Goal: Task Accomplishment & Management: Use online tool/utility

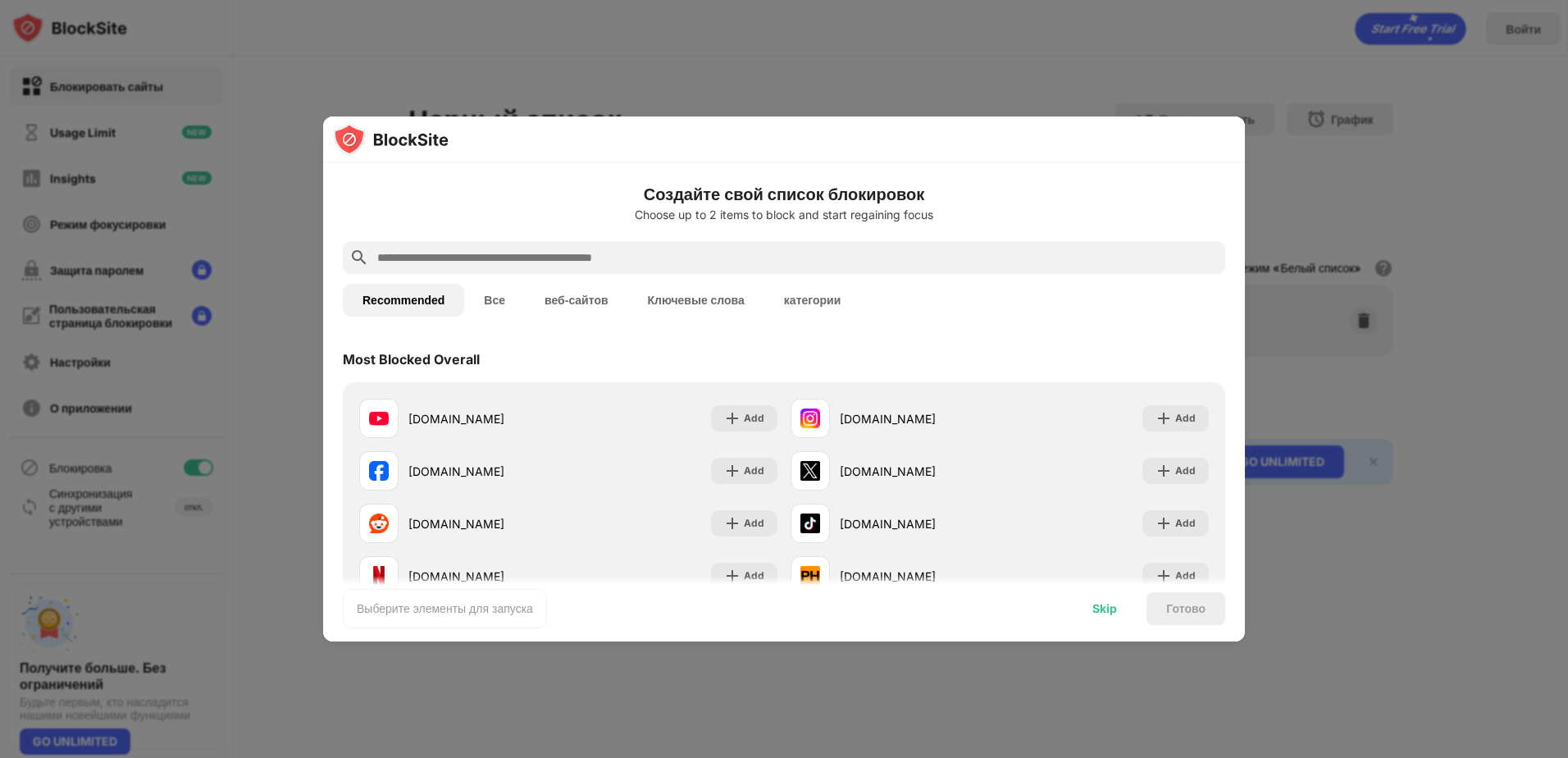
click at [1103, 610] on div "Skip" at bounding box center [1104, 608] width 25 height 13
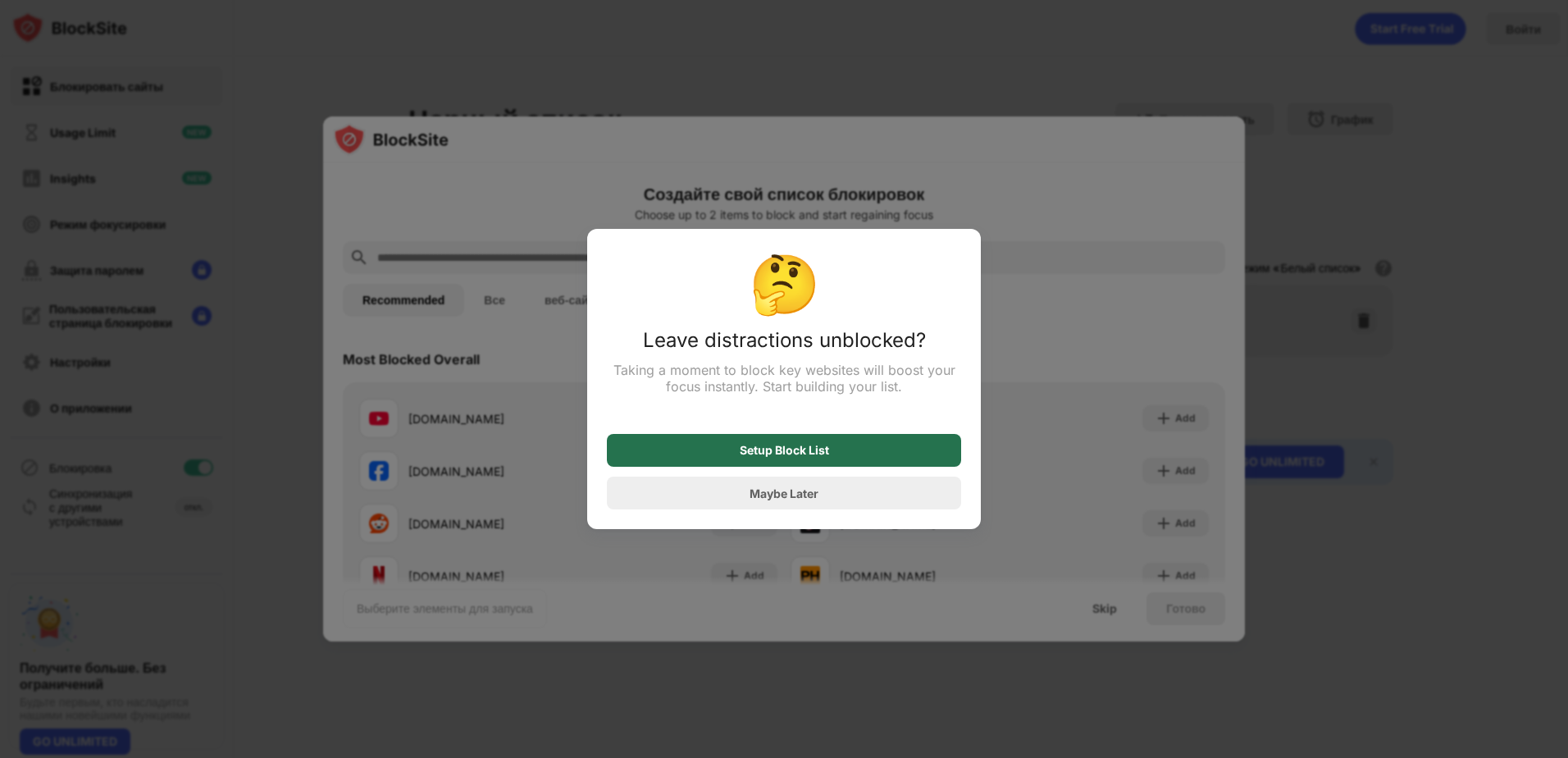
click at [876, 447] on div "Setup Block List" at bounding box center [784, 450] width 354 height 33
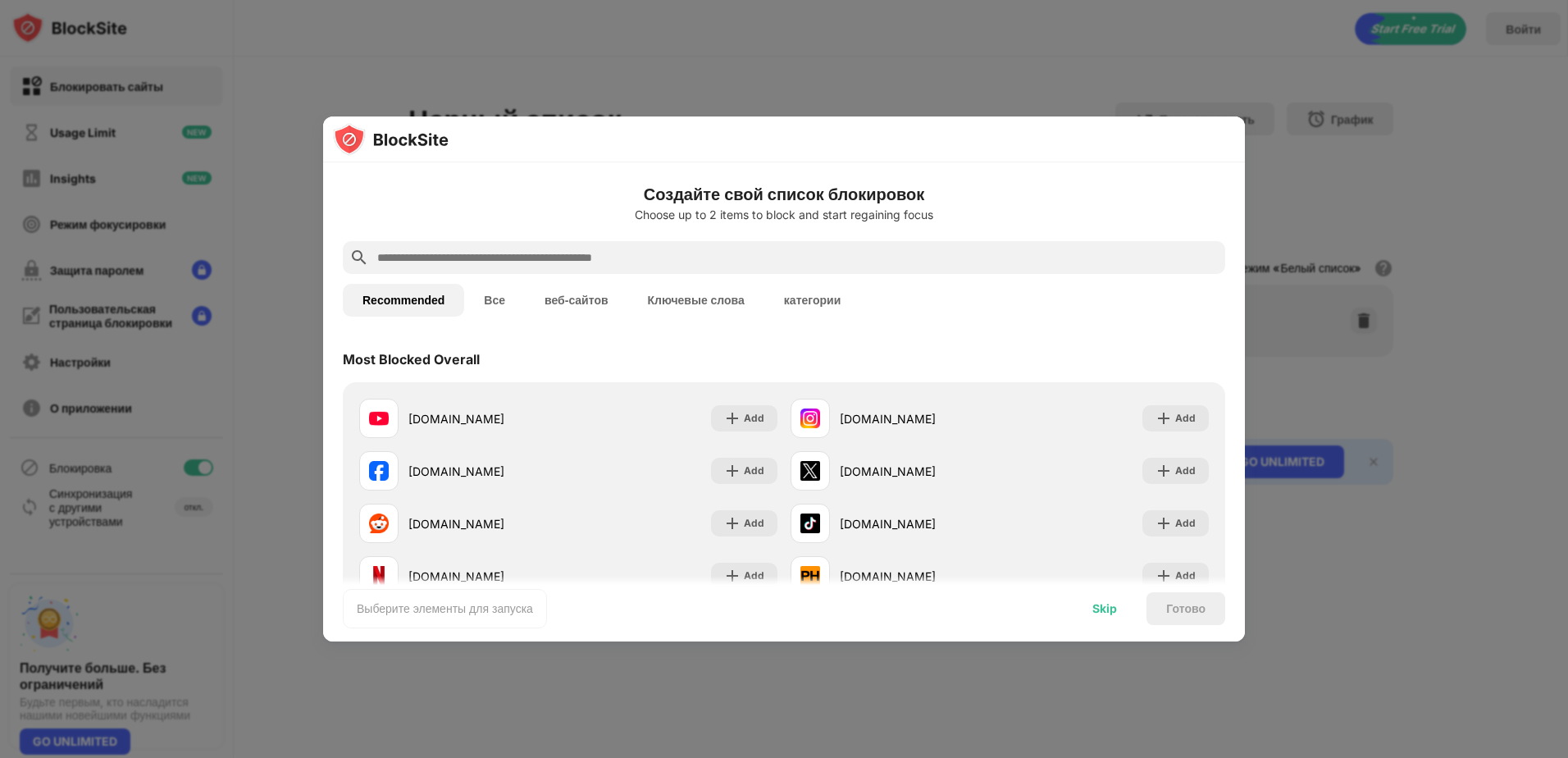
click at [1107, 617] on div "Skip" at bounding box center [1104, 608] width 64 height 33
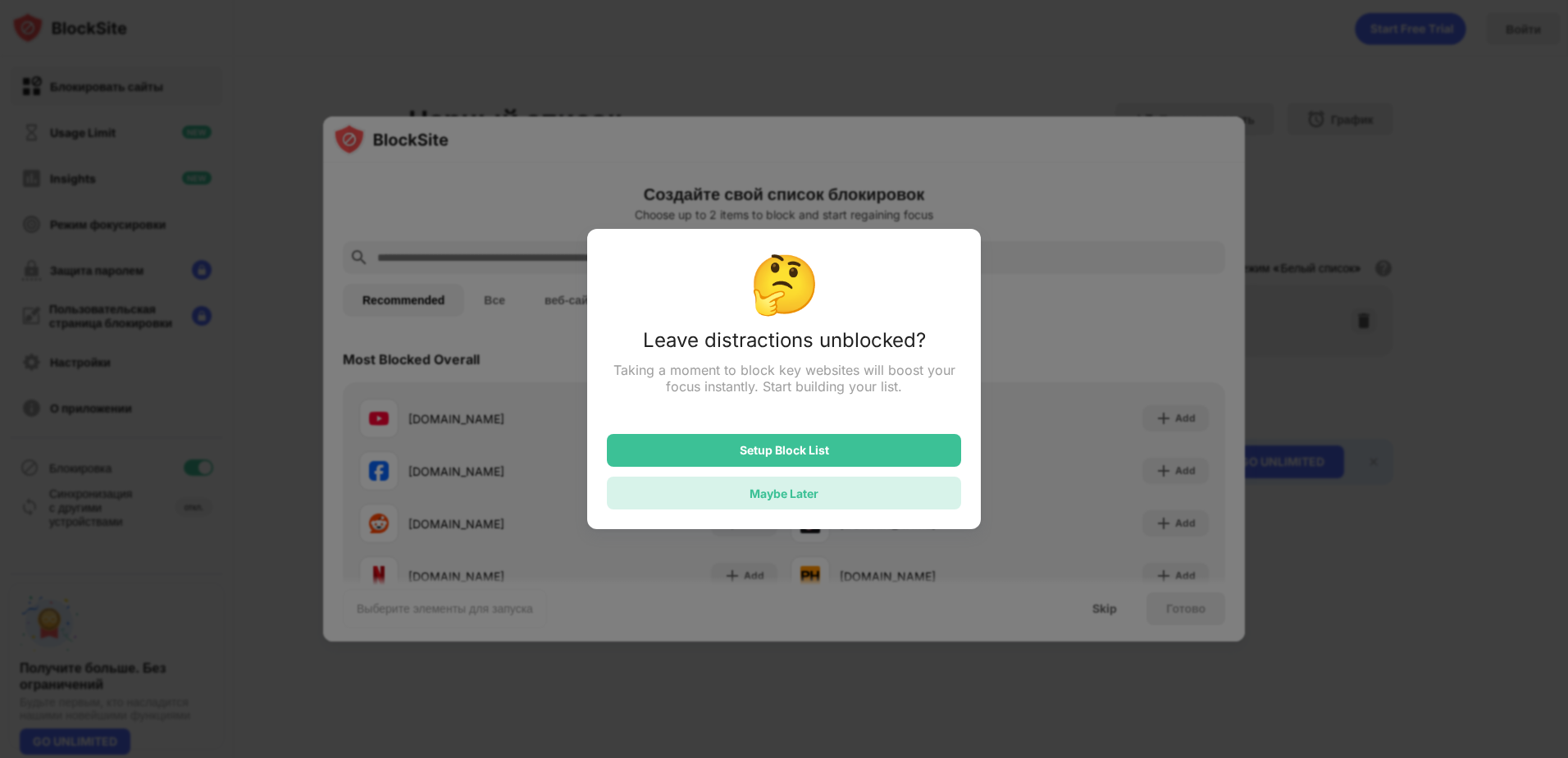
click at [839, 499] on div "Maybe Later" at bounding box center [784, 493] width 354 height 33
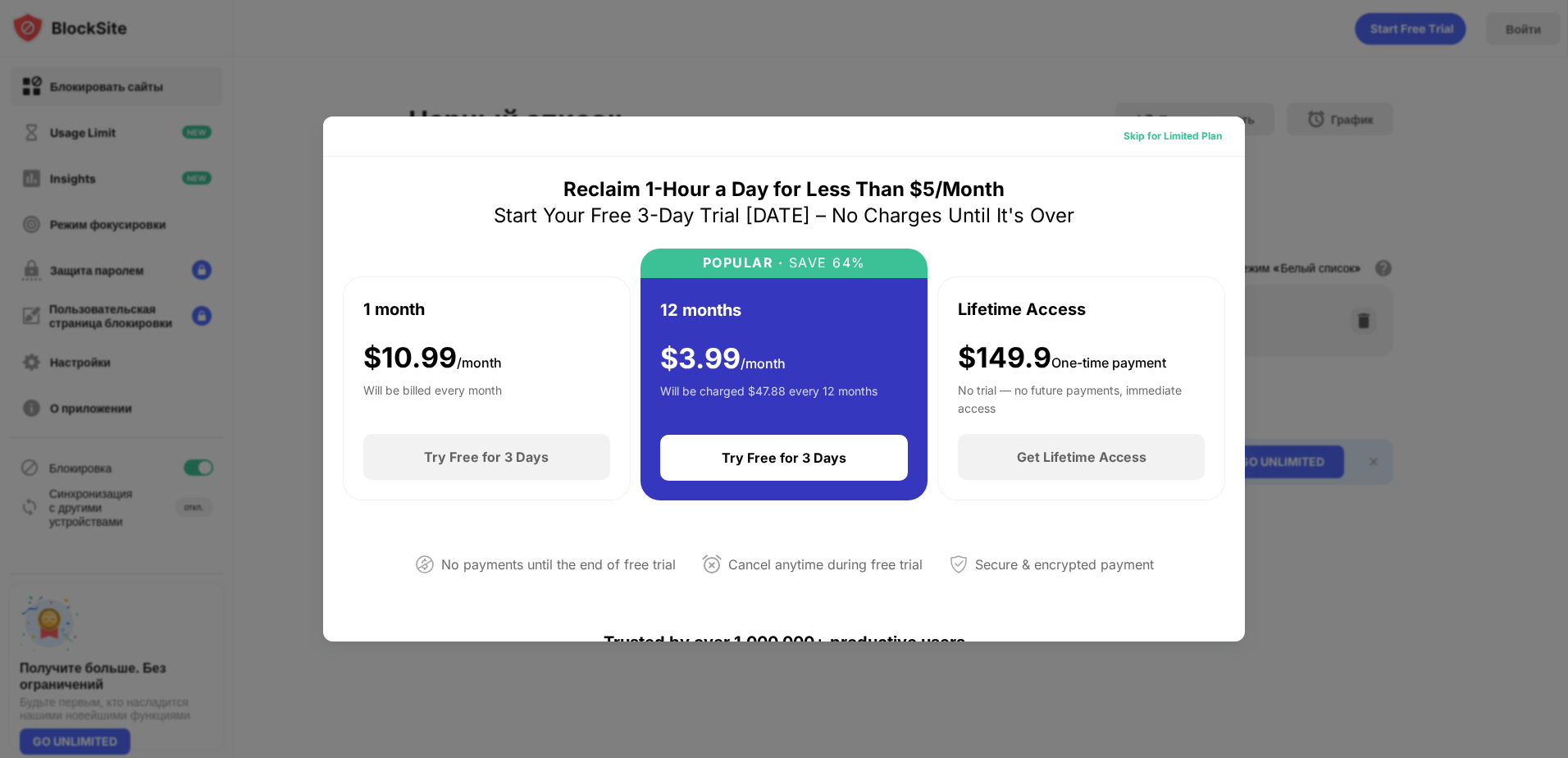
click at [1129, 133] on div "Skip for Limited Plan" at bounding box center [1172, 136] width 99 height 16
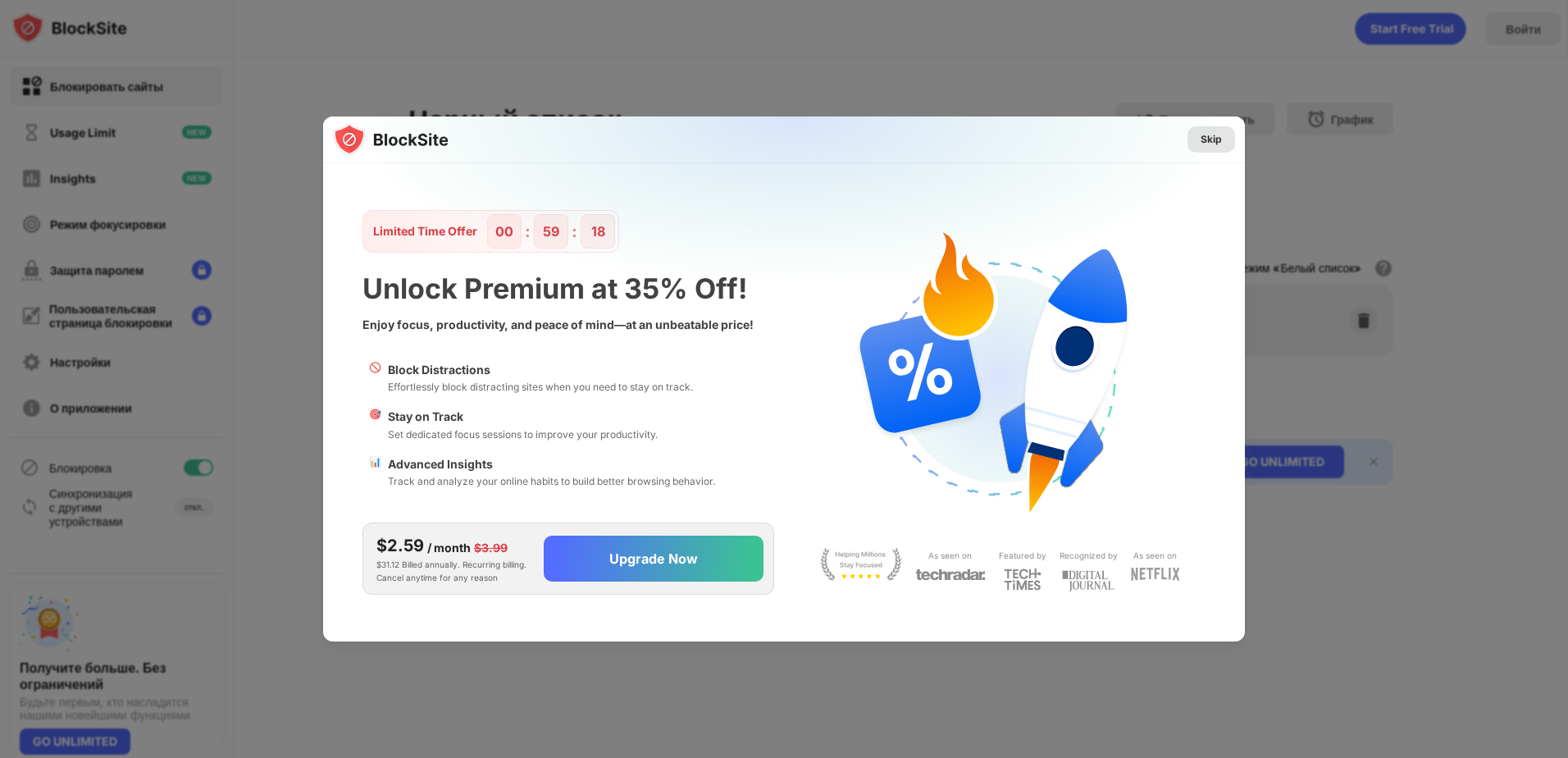
click at [1214, 136] on div "Skip" at bounding box center [1210, 140] width 21 height 16
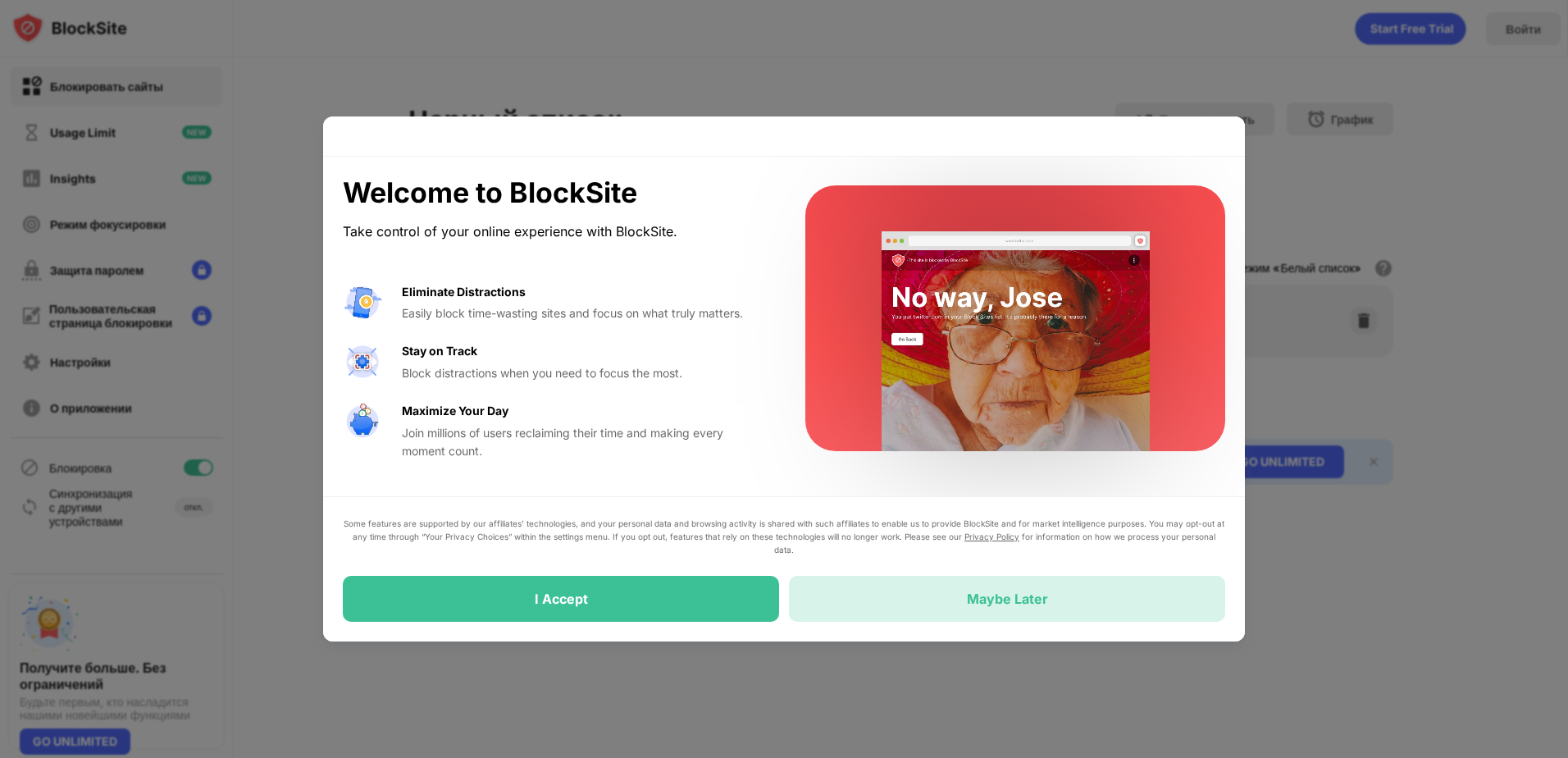
click at [1008, 589] on div "Maybe Later" at bounding box center [1007, 599] width 437 height 46
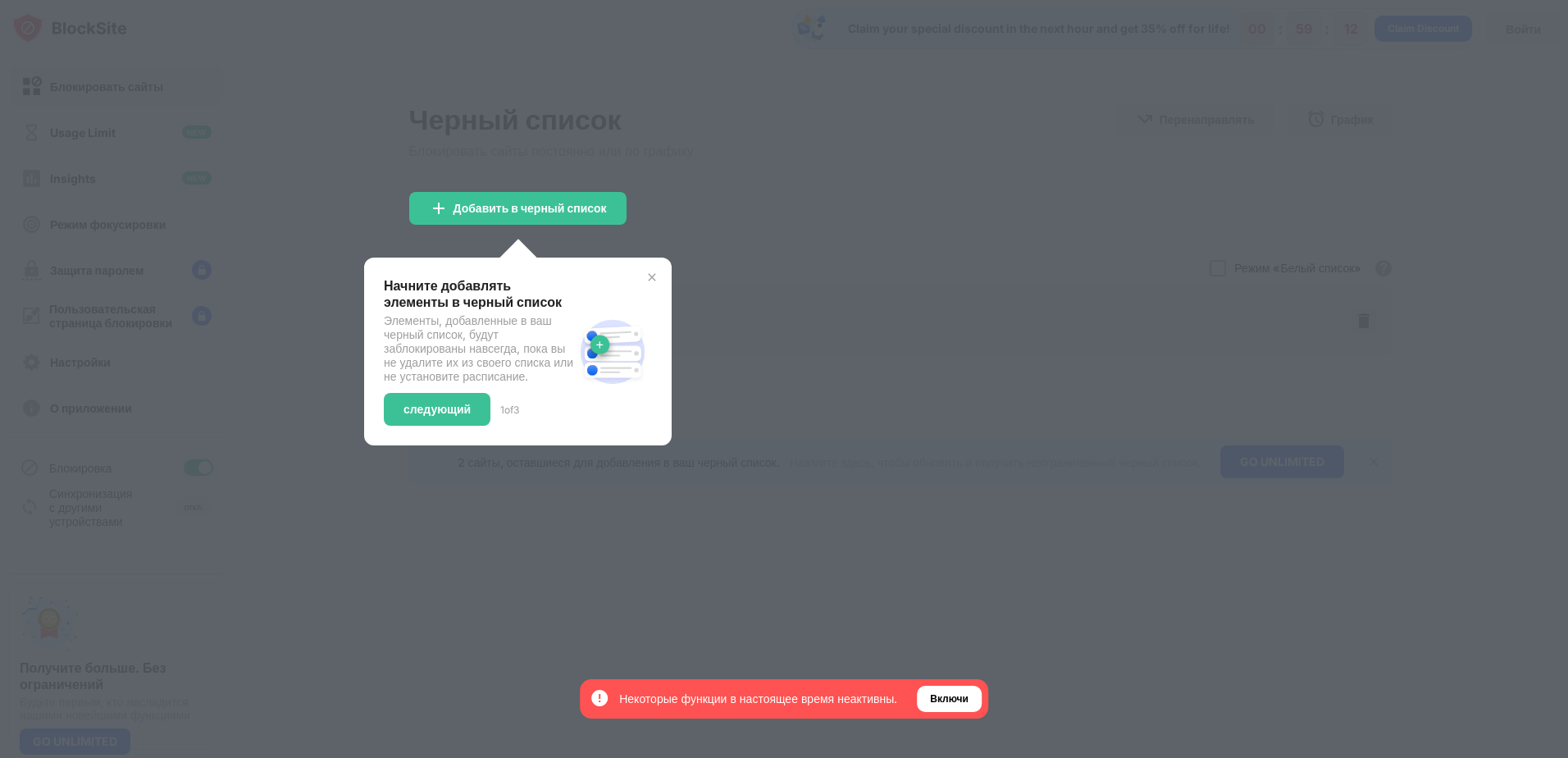
click at [657, 274] on img at bounding box center [651, 276] width 13 height 13
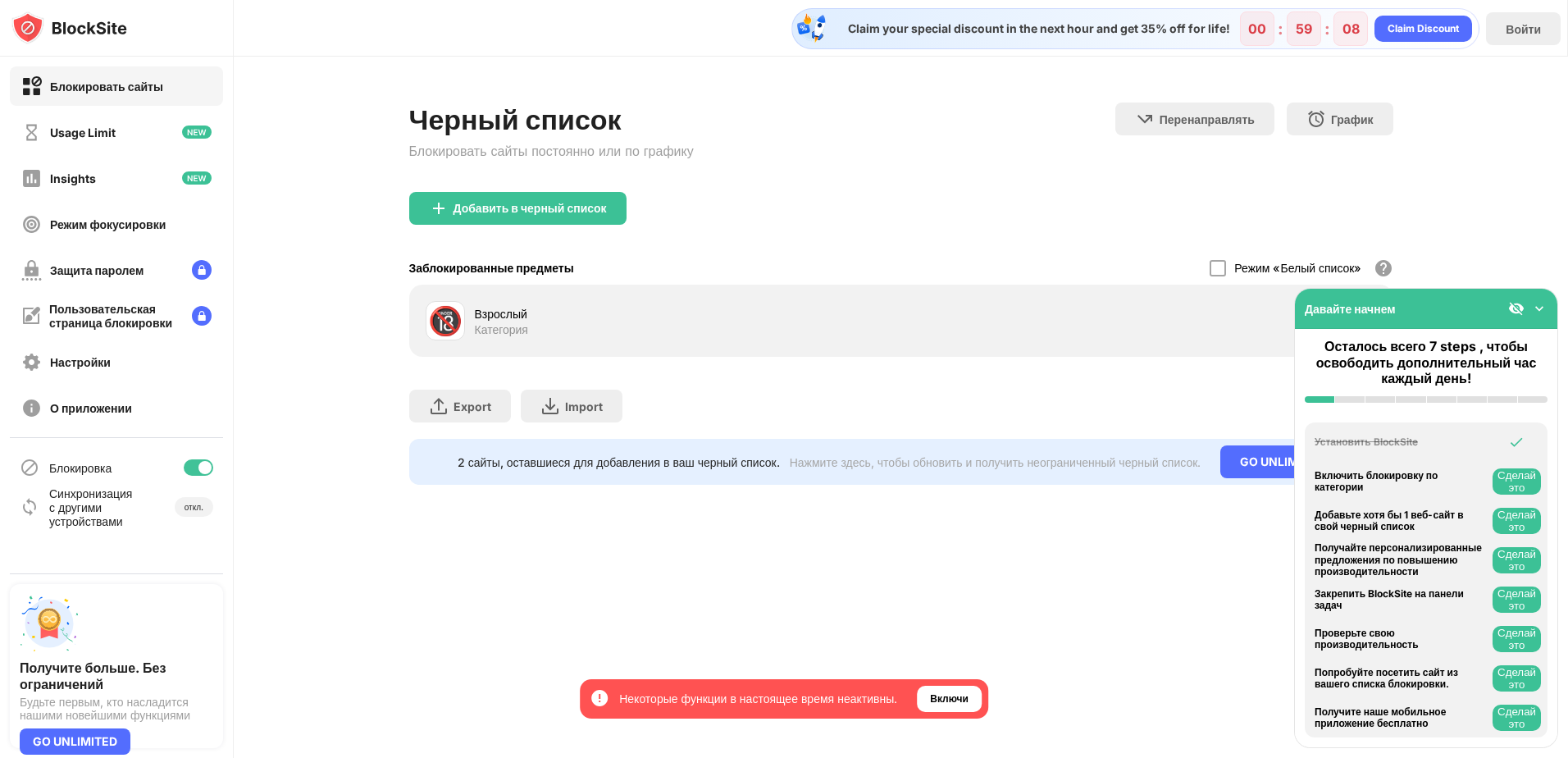
click at [633, 456] on div "2 сайты, оставшиеся для добавления в ваш черный список." at bounding box center [618, 463] width 322 height 14
click at [1062, 470] on div "Нажмите здесь, чтобы обновить и получить неограниченный черный список." at bounding box center [995, 463] width 412 height 14
click at [1543, 308] on img at bounding box center [1539, 308] width 16 height 16
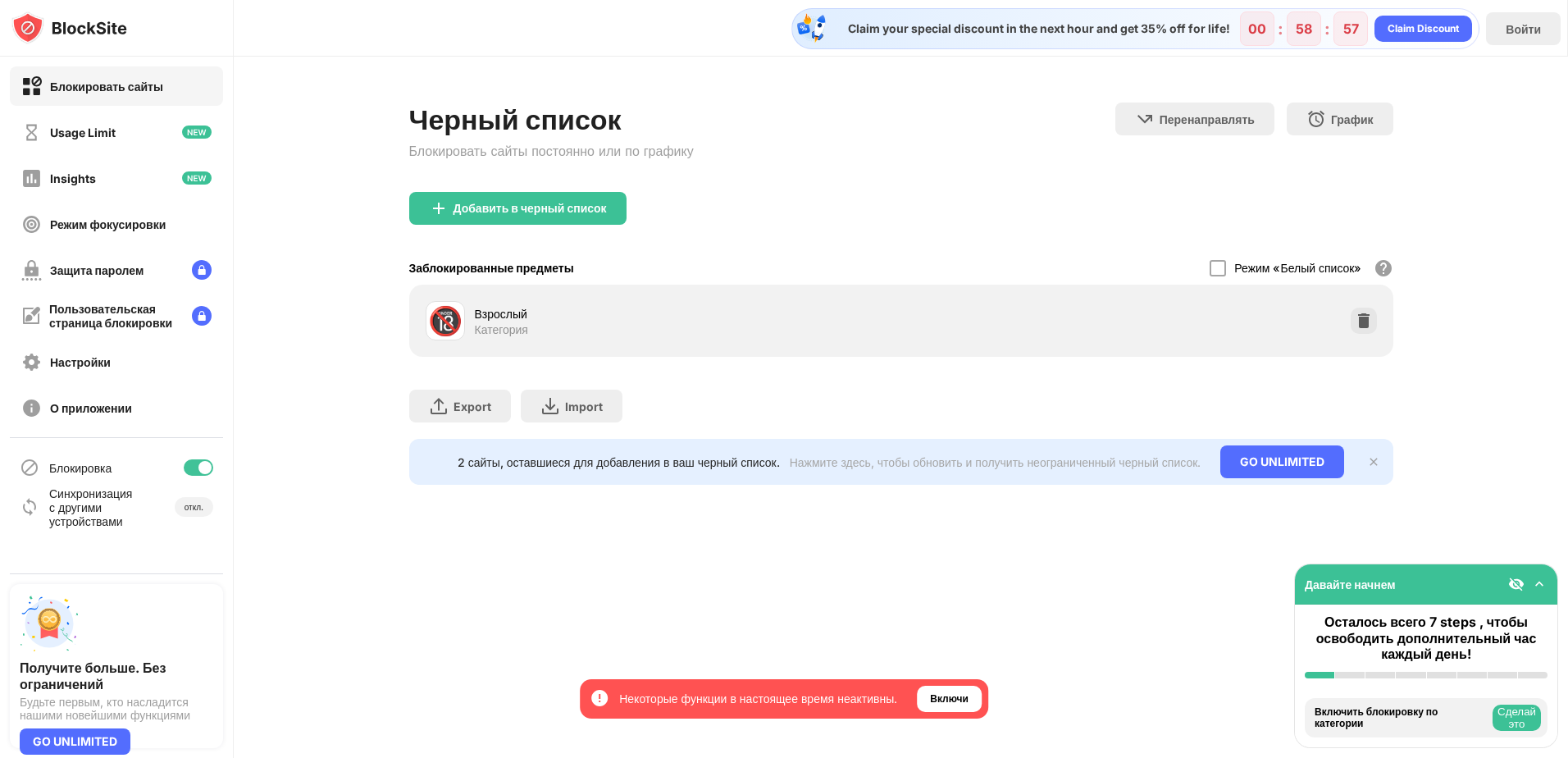
click at [1200, 319] on div "🔞 Взрослый Категория" at bounding box center [900, 320] width 964 height 53
